Goal: Task Accomplishment & Management: Use online tool/utility

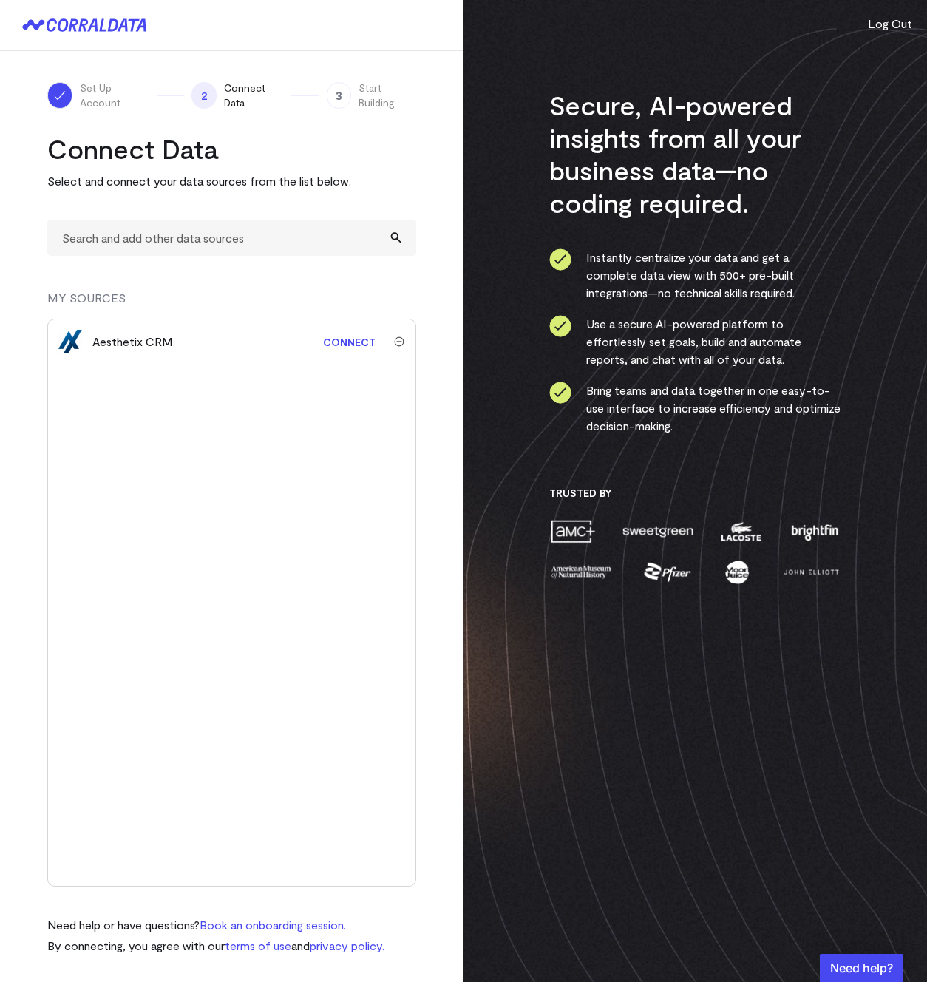
click at [346, 344] on link "Connect" at bounding box center [349, 341] width 67 height 27
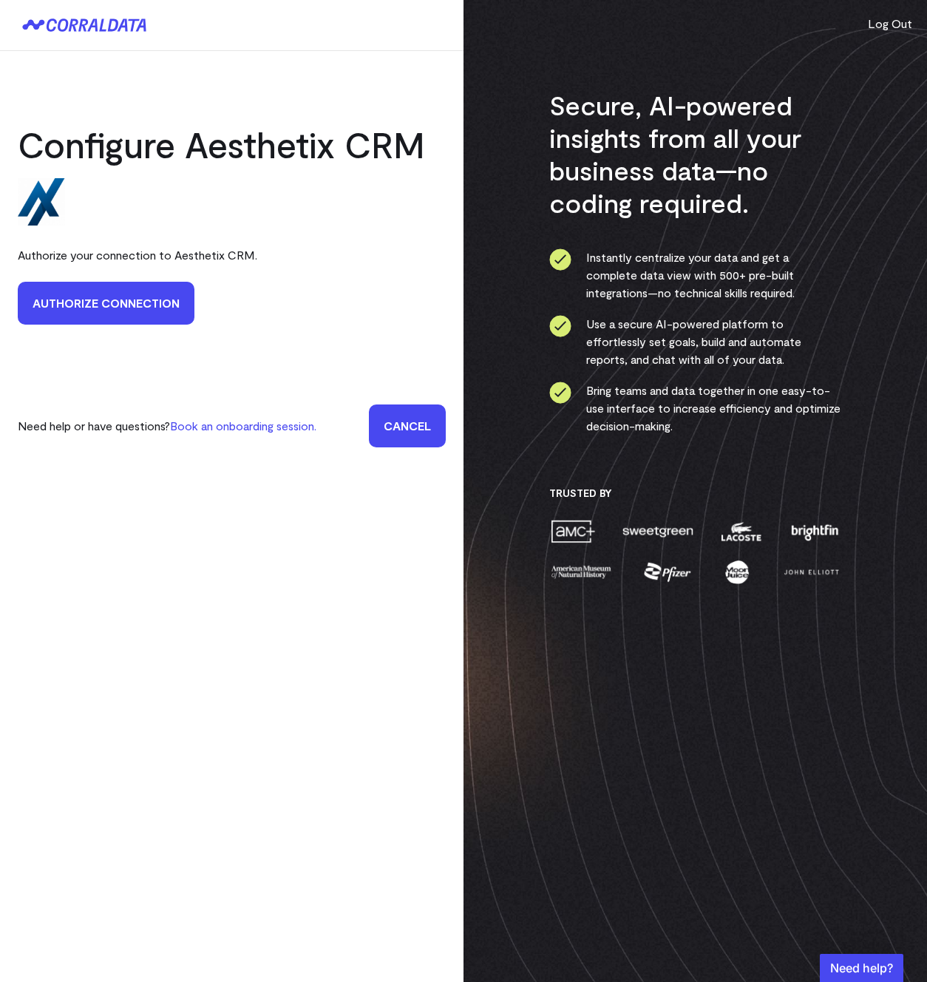
click at [166, 305] on link "Authorize Connection" at bounding box center [106, 303] width 177 height 43
